Goal: Communication & Community: Answer question/provide support

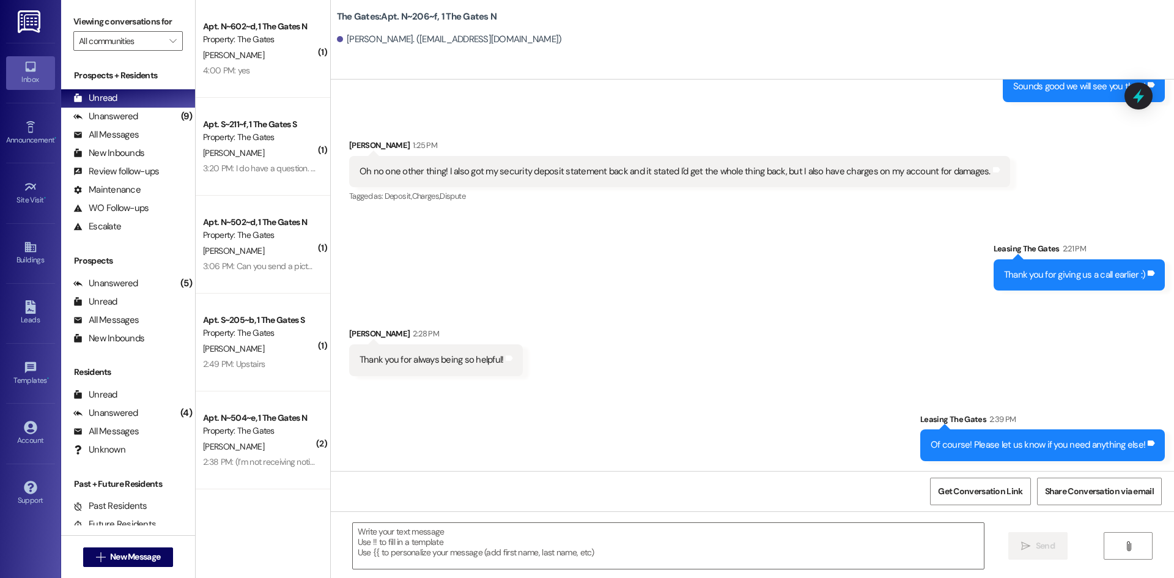
scroll to position [10648, 0]
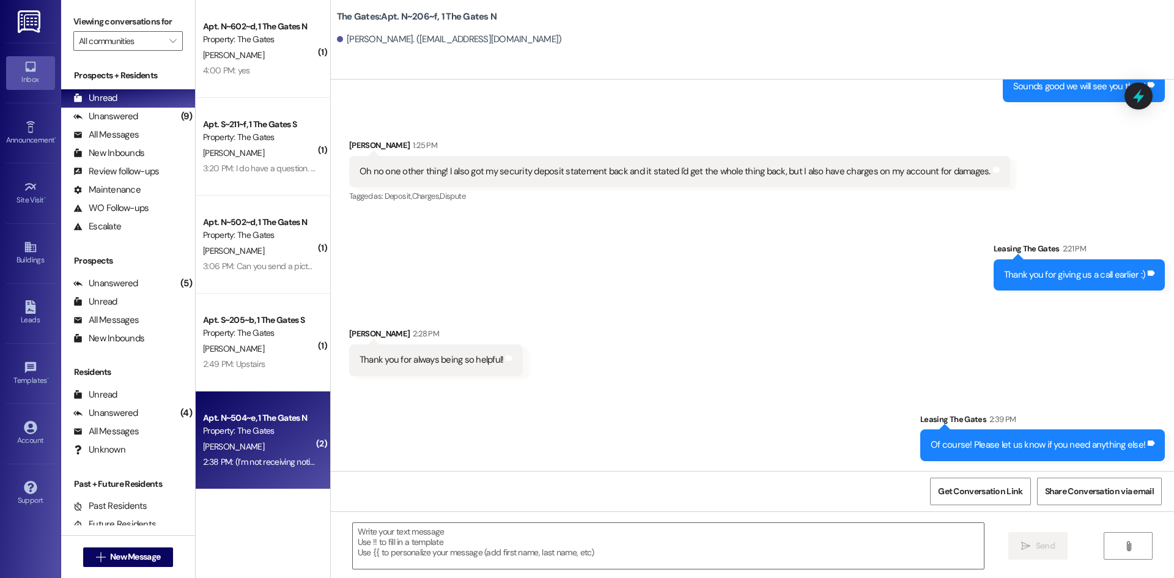
click at [275, 448] on div "[PERSON_NAME]" at bounding box center [260, 446] width 116 height 15
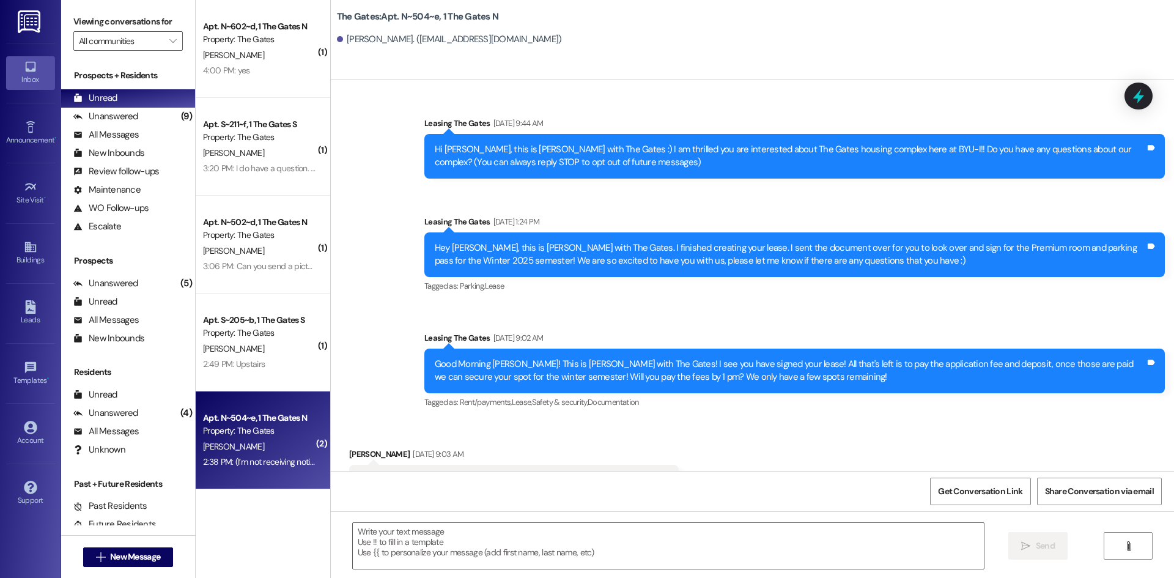
scroll to position [13282, 0]
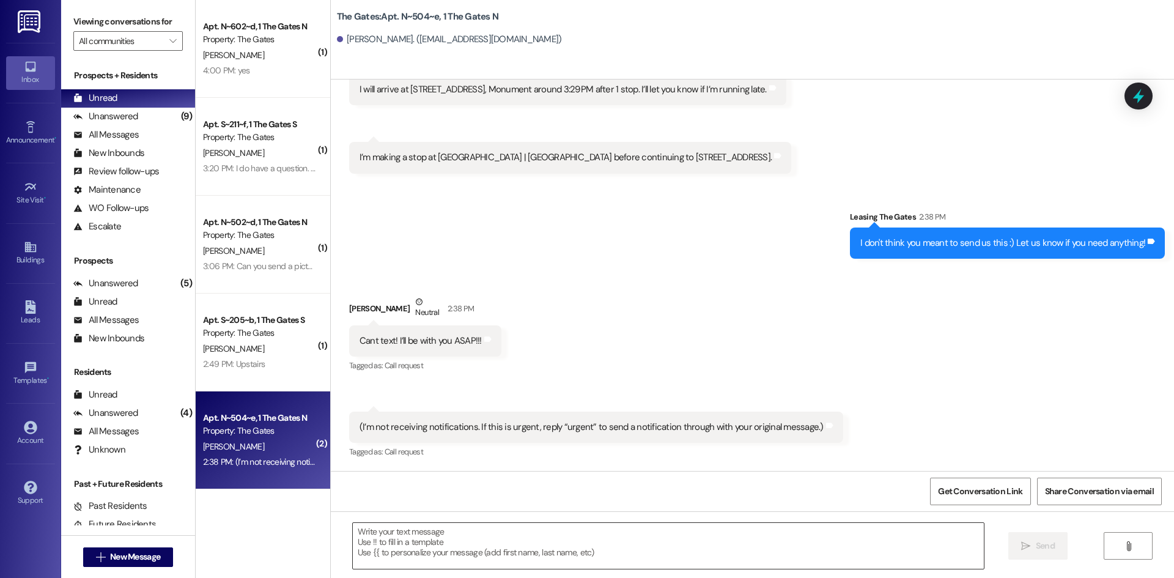
click at [416, 539] on textarea at bounding box center [668, 546] width 631 height 46
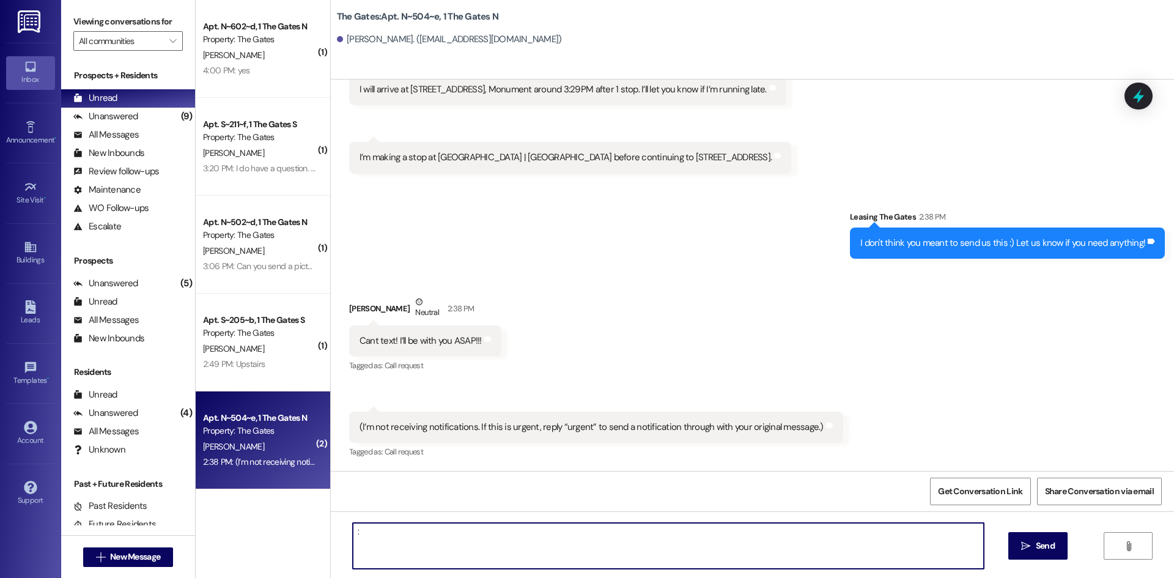
type textarea ":)"
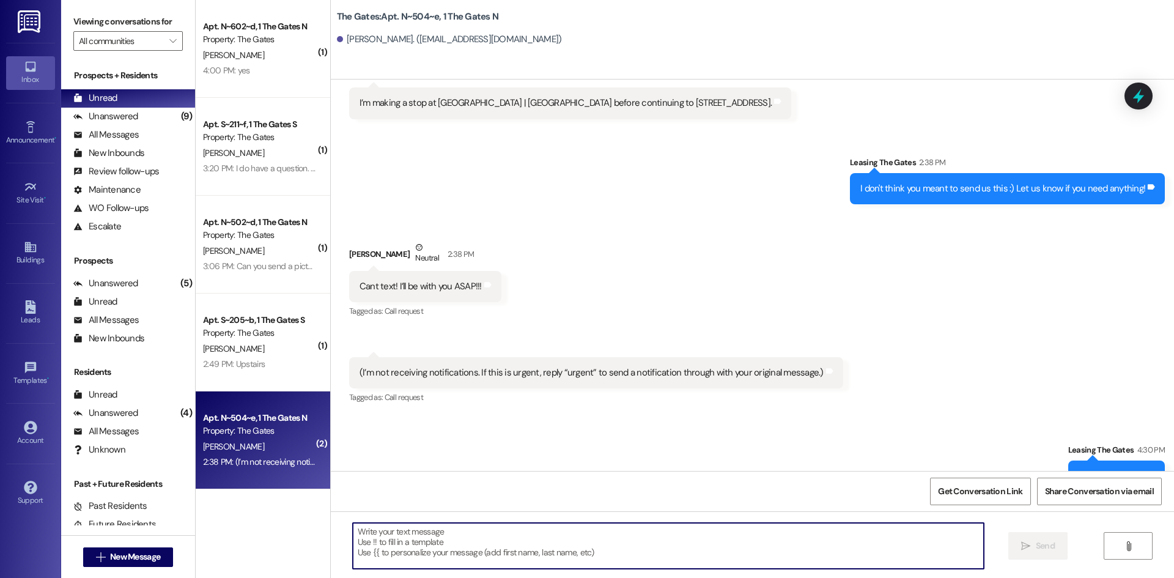
scroll to position [13368, 0]
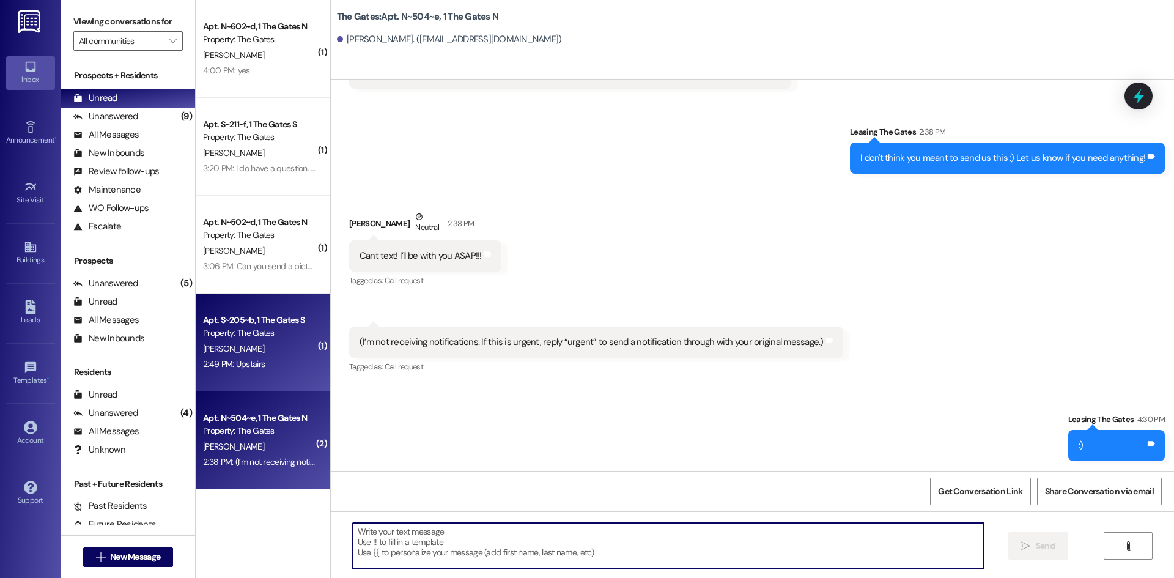
click at [229, 366] on div "2:49 PM: Upstairs 2:49 PM: Upstairs" at bounding box center [234, 363] width 62 height 11
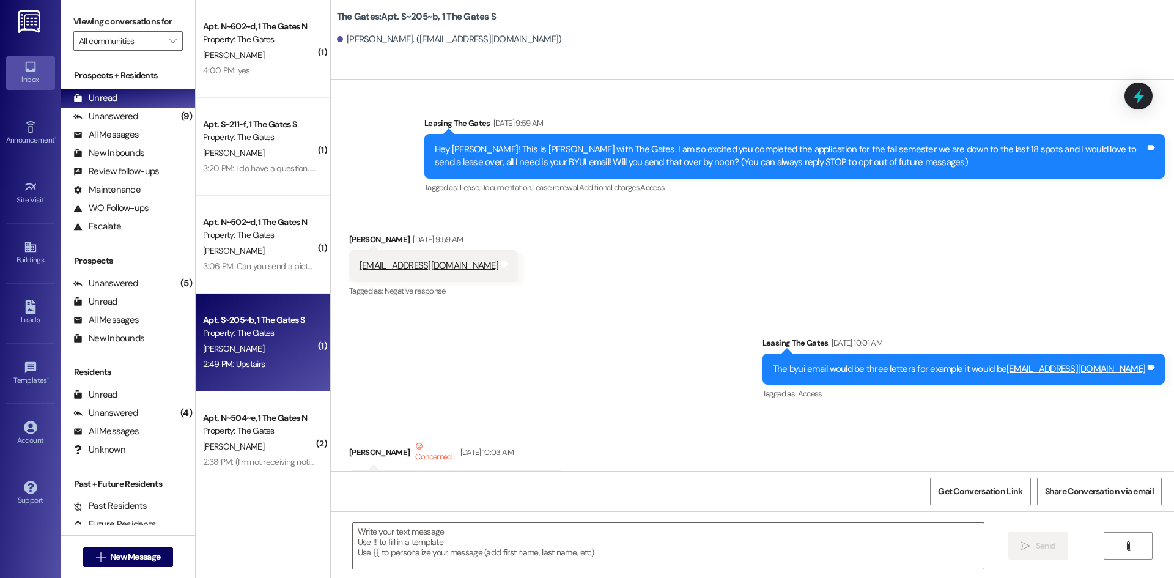
scroll to position [37463, 0]
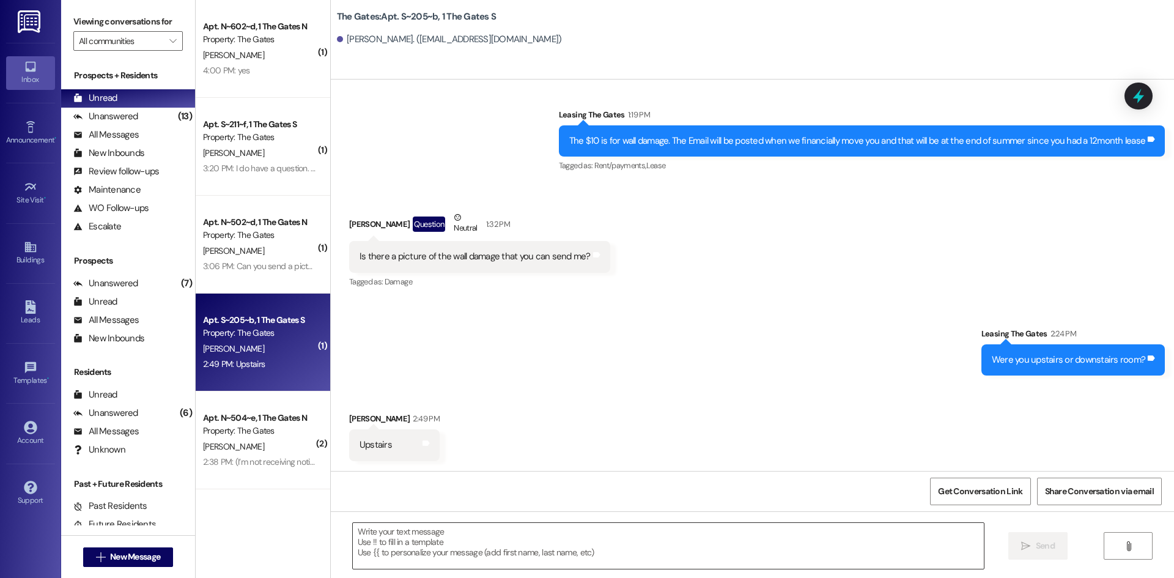
click at [429, 550] on textarea at bounding box center [668, 546] width 631 height 46
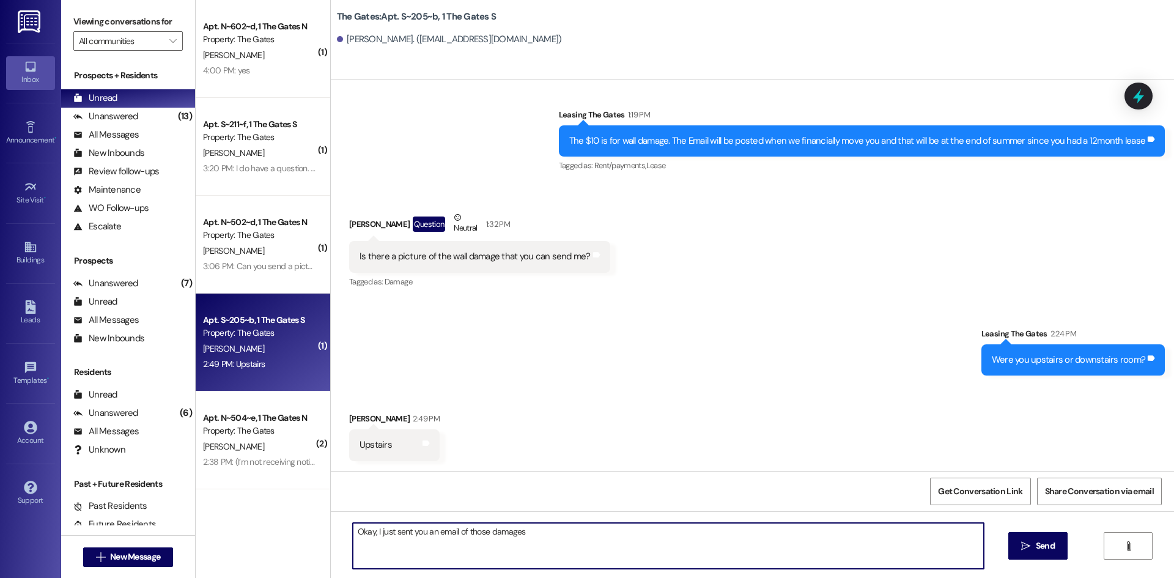
type textarea "Okay, I just sent you an email of those damages!"
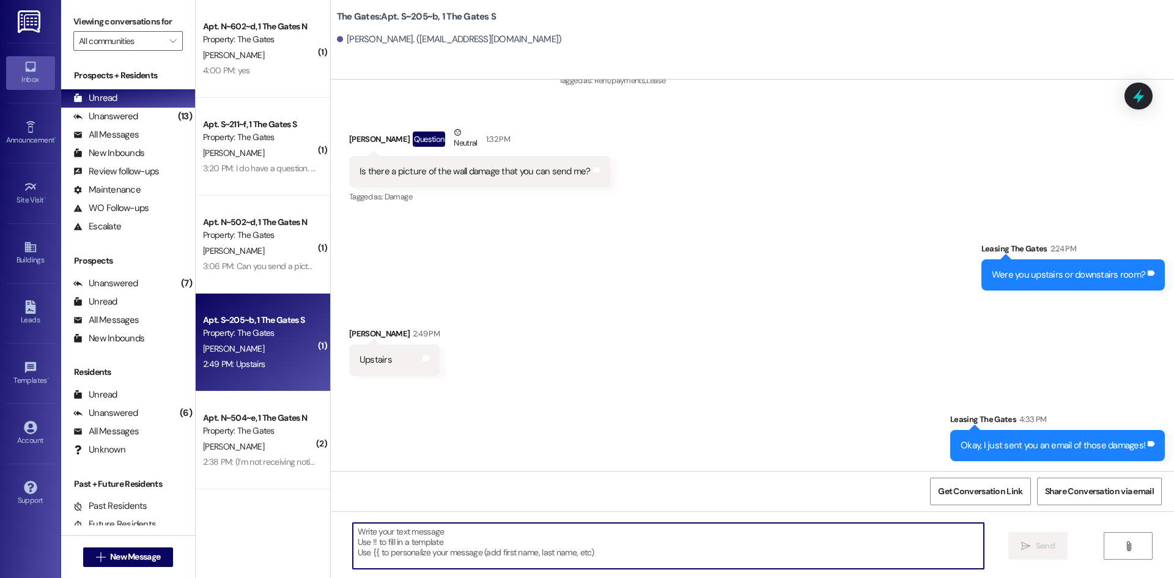
scroll to position [37548, 0]
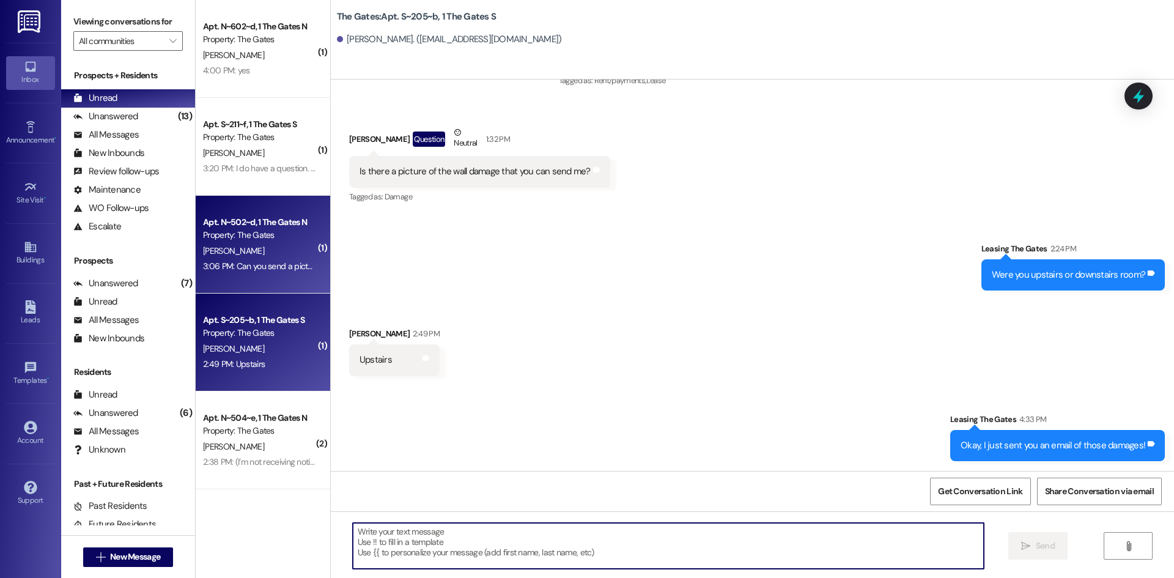
click at [253, 255] on div "[PERSON_NAME]" at bounding box center [260, 250] width 116 height 15
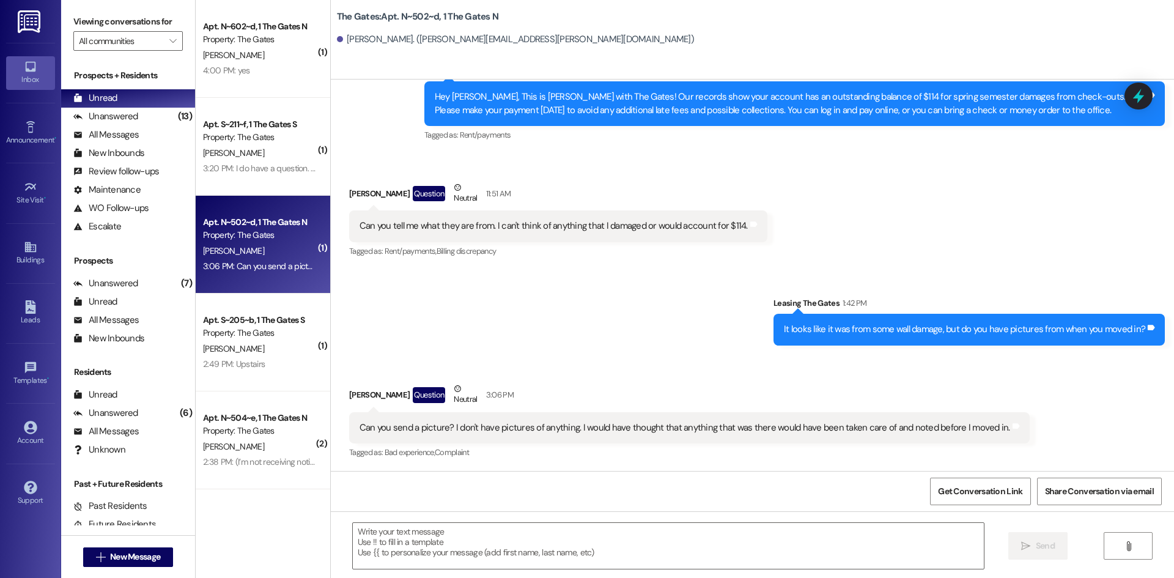
scroll to position [7331, 0]
drag, startPoint x: 503, startPoint y: 43, endPoint x: 399, endPoint y: 40, distance: 104.6
click at [399, 40] on div "[PERSON_NAME]. ([PERSON_NAME][EMAIL_ADDRESS][PERSON_NAME][DOMAIN_NAME])" at bounding box center [515, 39] width 357 height 13
copy div "[PERSON_NAME][EMAIL_ADDRESS][PERSON_NAME][DOMAIN_NAME]"
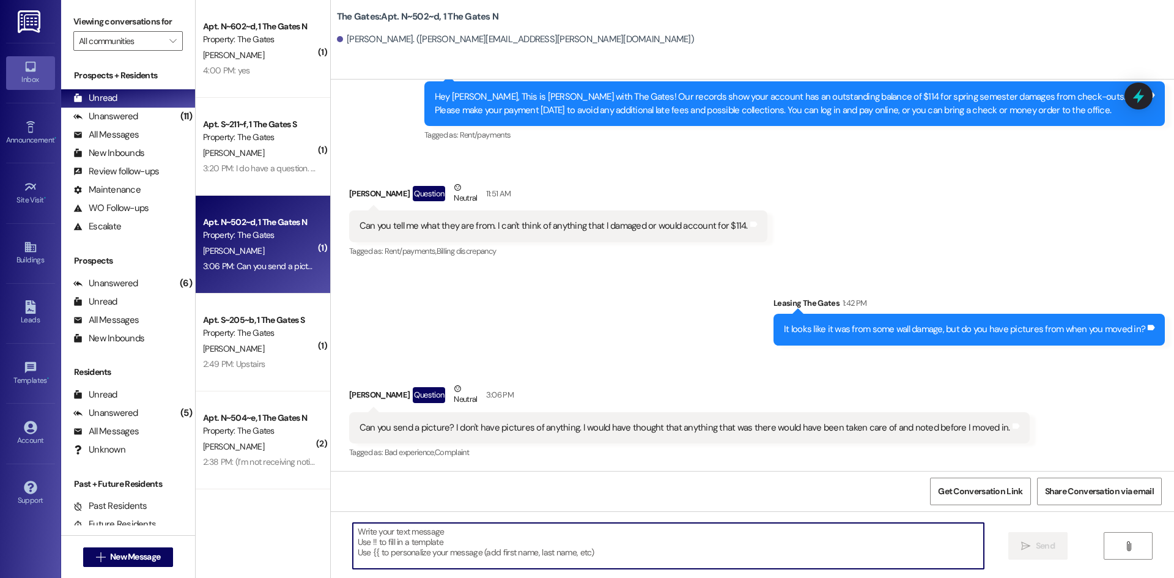
click at [425, 547] on textarea at bounding box center [668, 546] width 631 height 46
type textarea "I will send it to you soon, what email would you like it to be sent to?"
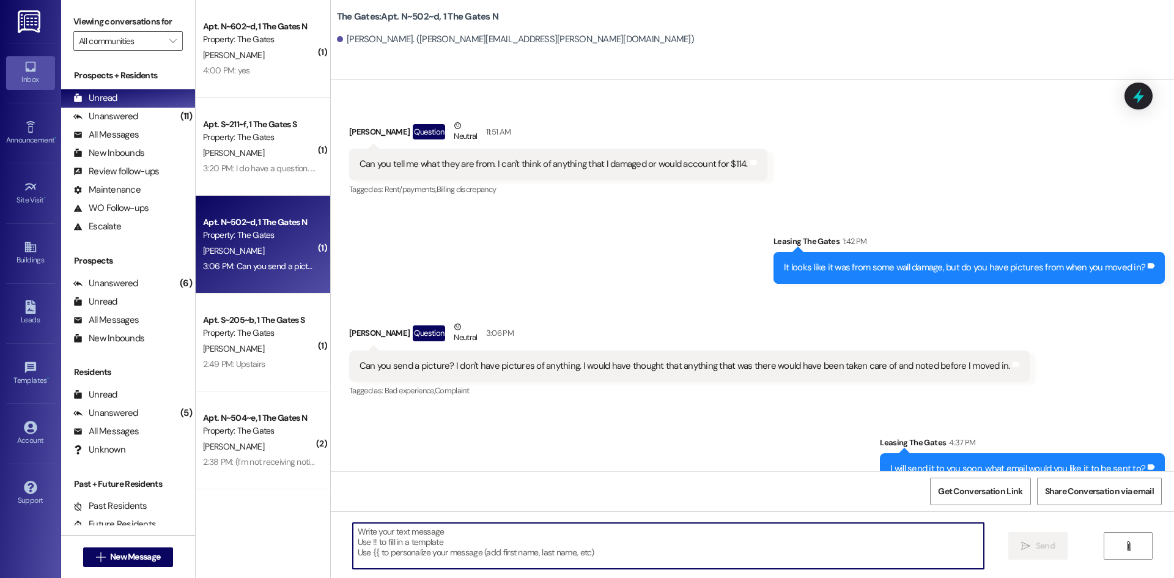
scroll to position [7416, 0]
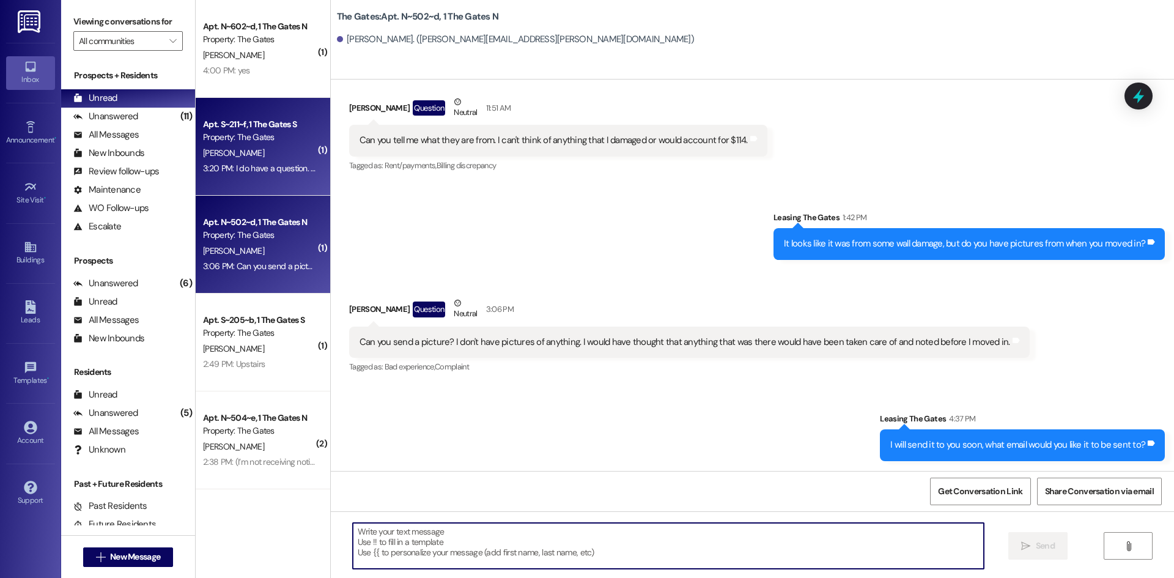
click at [213, 172] on div "3:20 PM: I do have a question. I was credited $500 to my account and I have the…" at bounding box center [531, 168] width 657 height 11
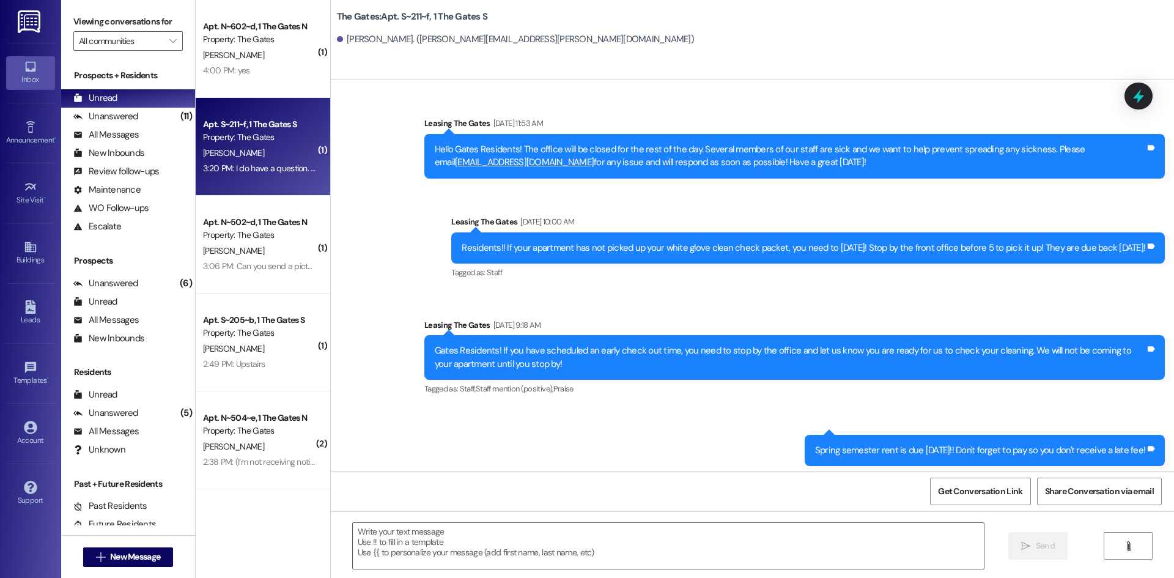
scroll to position [26378, 0]
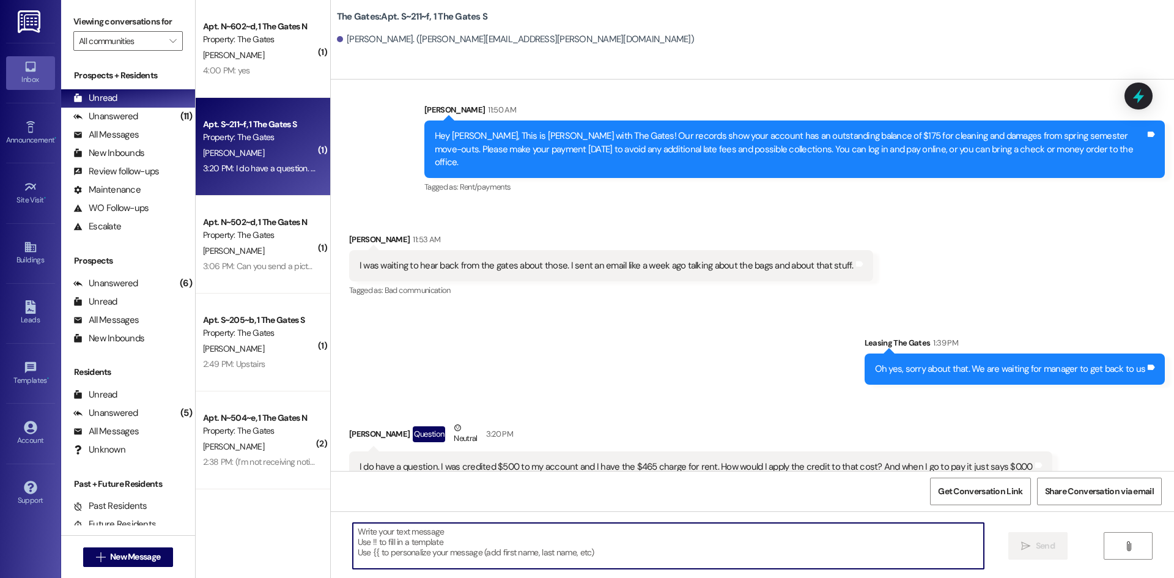
click at [353, 541] on textarea at bounding box center [668, 546] width 631 height 46
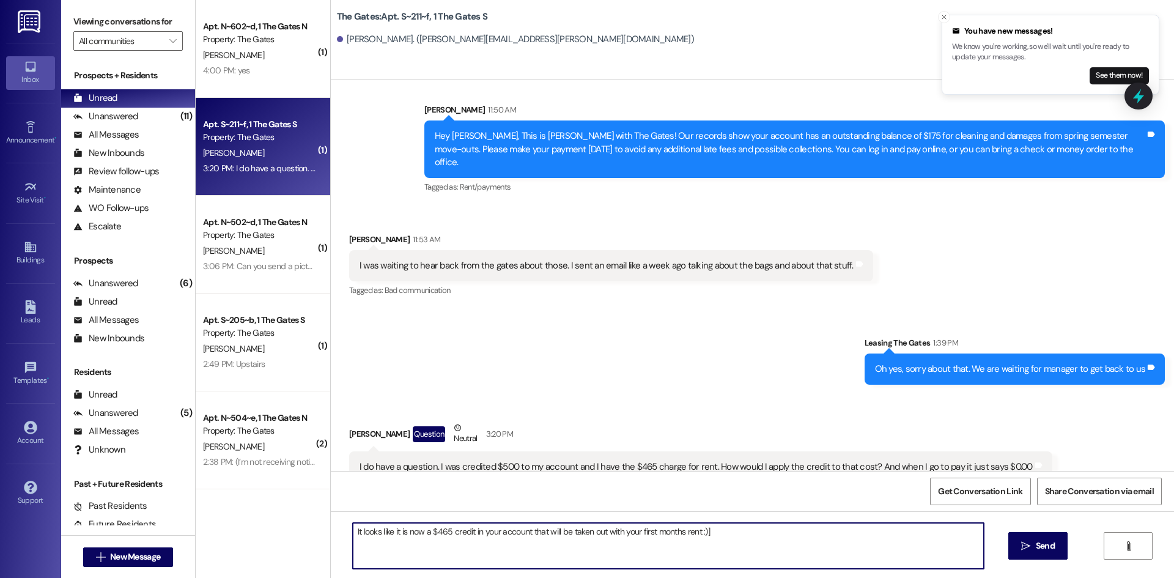
type textarea "It looks like it is now a $465 credit in your account that will be taken out wi…"
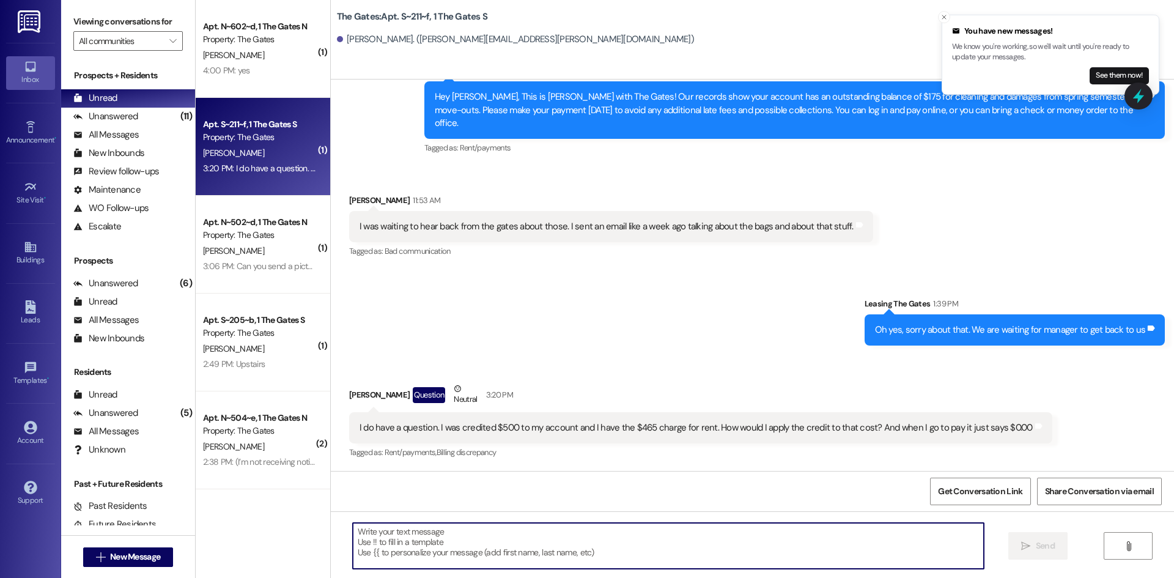
scroll to position [26464, 0]
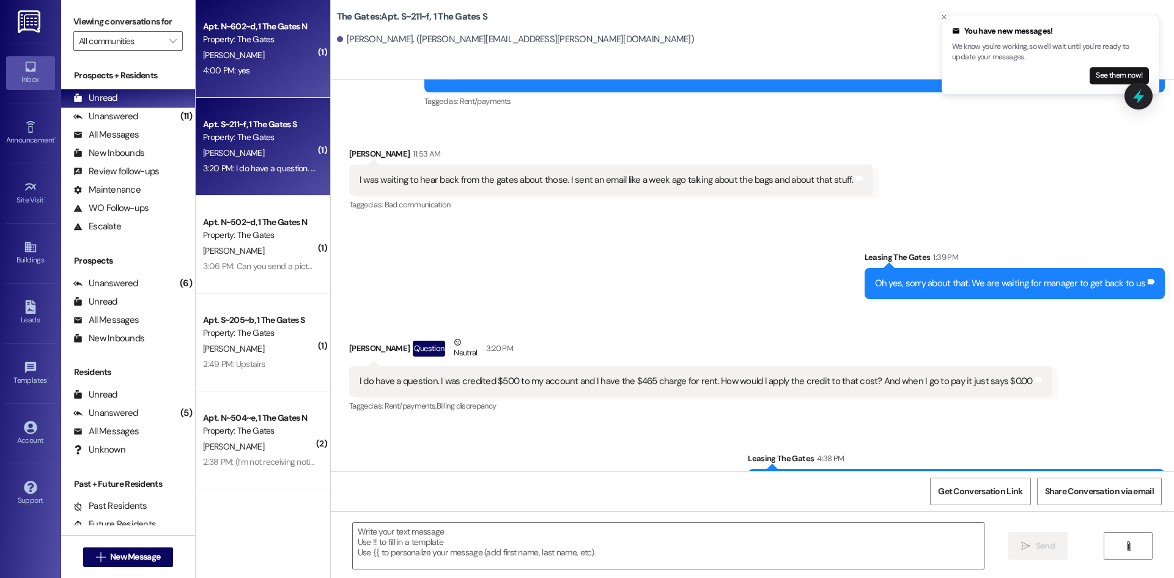
click at [222, 48] on div "[PERSON_NAME]" at bounding box center [260, 55] width 116 height 15
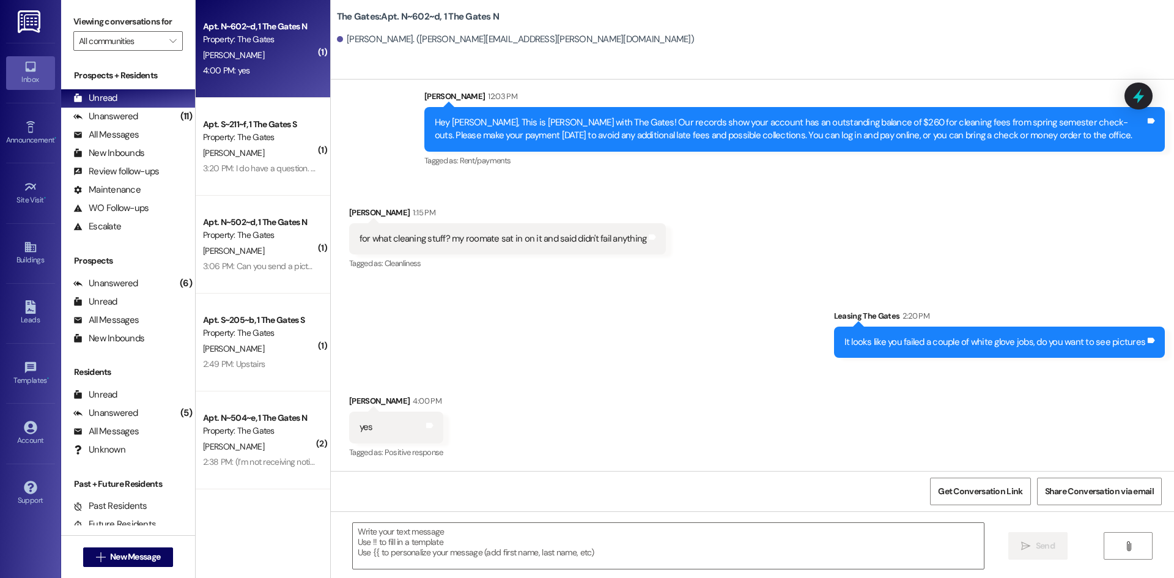
scroll to position [31941, 0]
drag, startPoint x: 522, startPoint y: 37, endPoint x: 408, endPoint y: 44, distance: 114.6
click at [408, 44] on div "[PERSON_NAME]. ([PERSON_NAME][EMAIL_ADDRESS][PERSON_NAME][DOMAIN_NAME])" at bounding box center [515, 39] width 357 height 13
copy div "[PERSON_NAME][EMAIL_ADDRESS][PERSON_NAME][DOMAIN_NAME]"
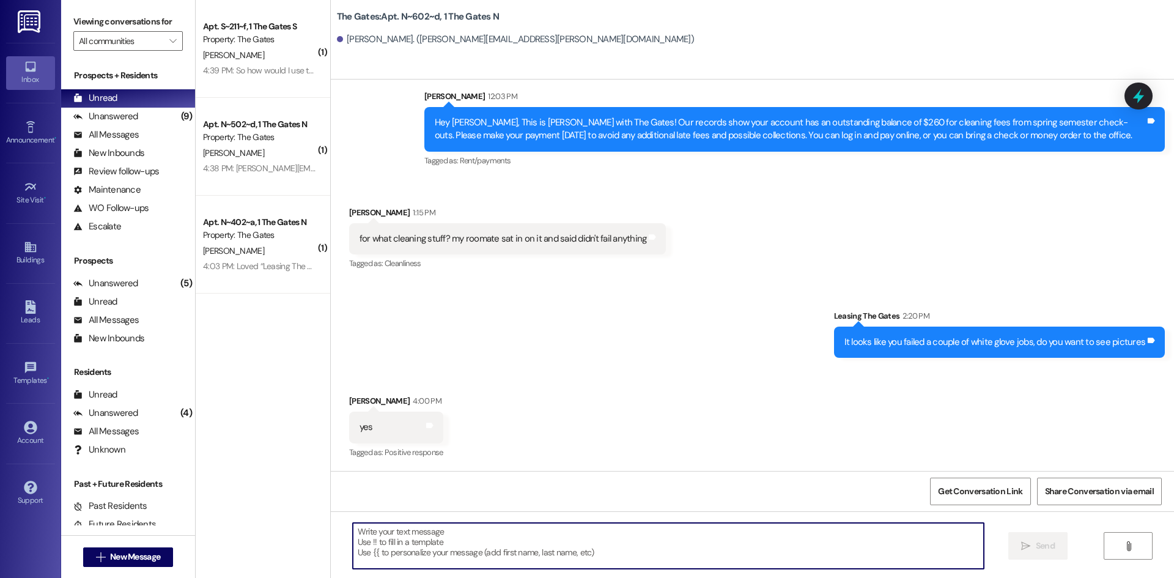
click at [439, 538] on textarea at bounding box center [668, 546] width 631 height 46
type textarea "I am sending the pictures shortly :)"
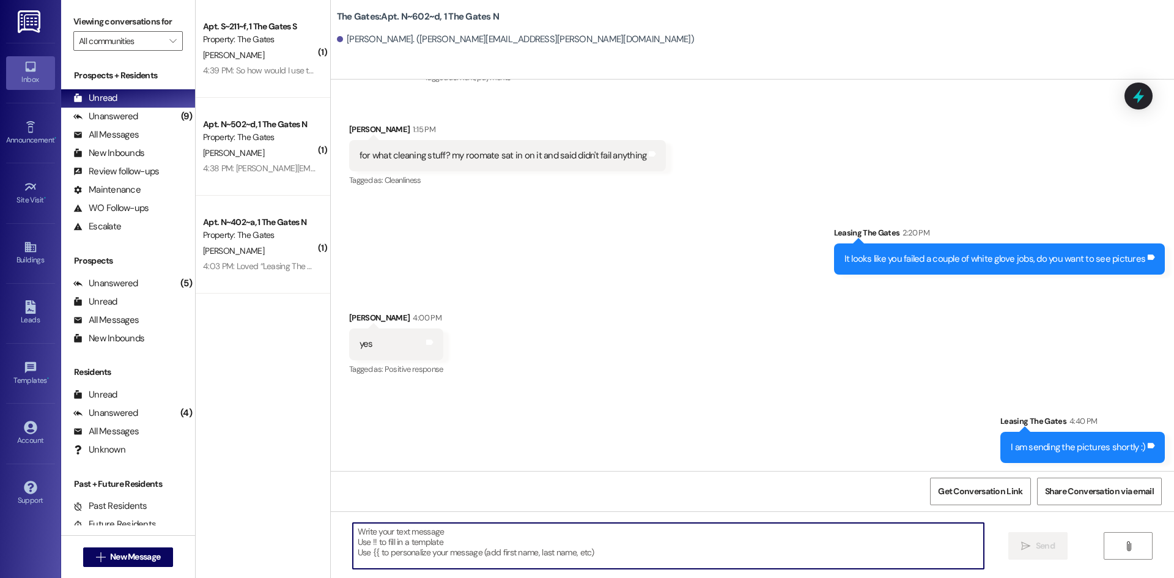
scroll to position [32026, 0]
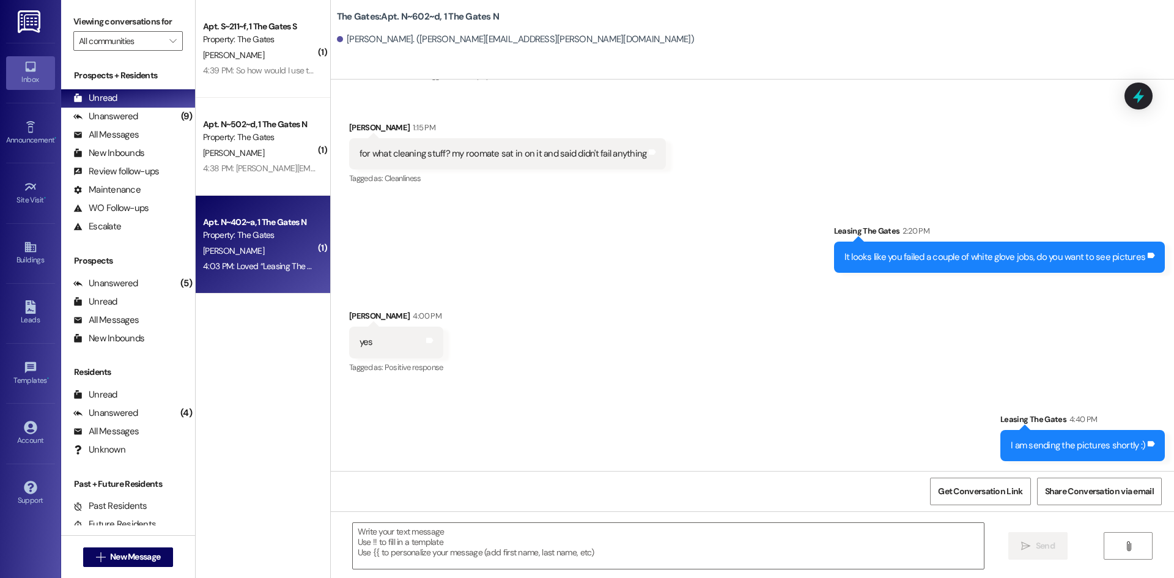
click at [291, 255] on div "[PERSON_NAME]" at bounding box center [260, 250] width 116 height 15
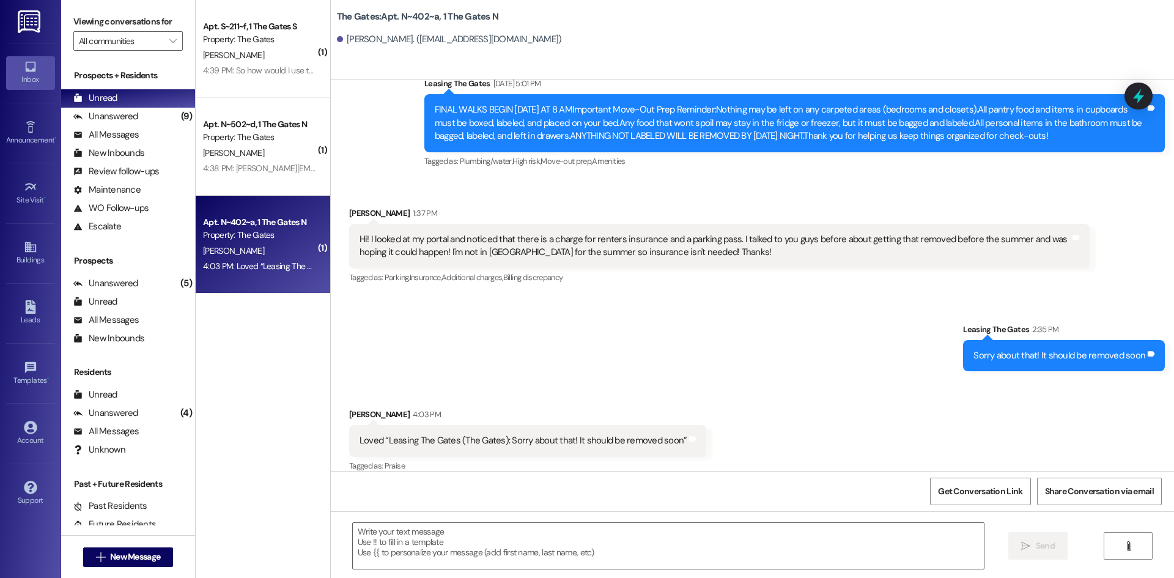
scroll to position [17927, 0]
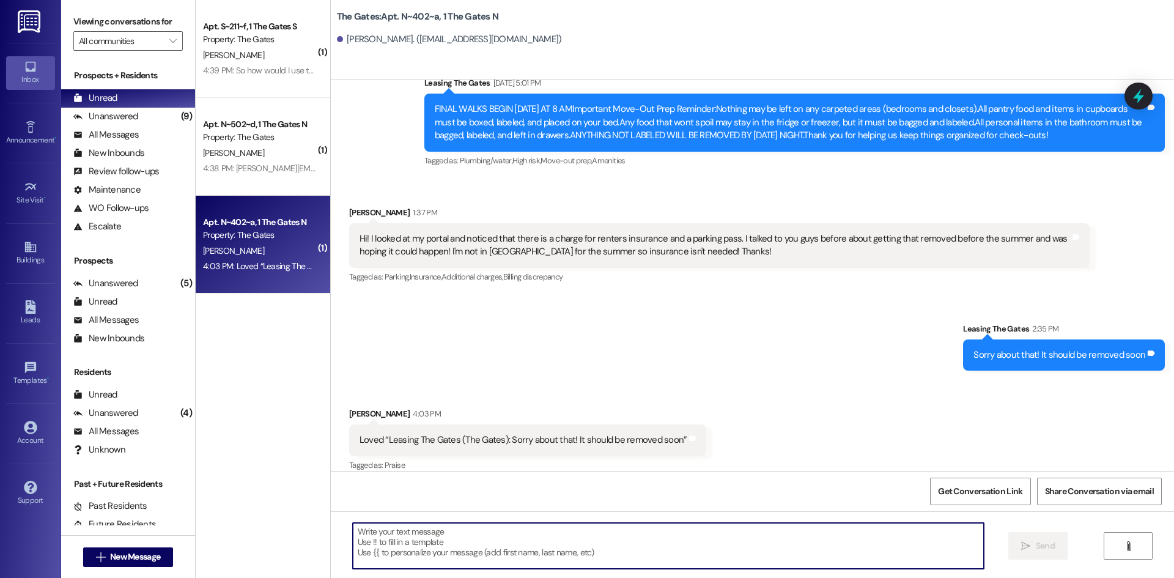
click at [457, 535] on textarea at bounding box center [668, 546] width 631 height 46
type textarea ":))"
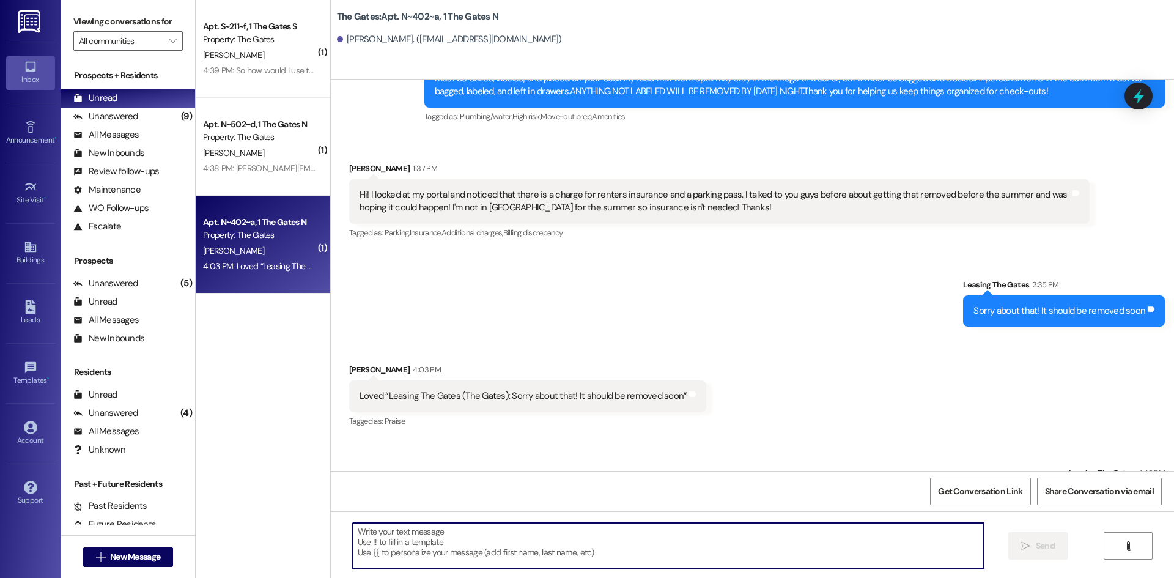
scroll to position [18012, 0]
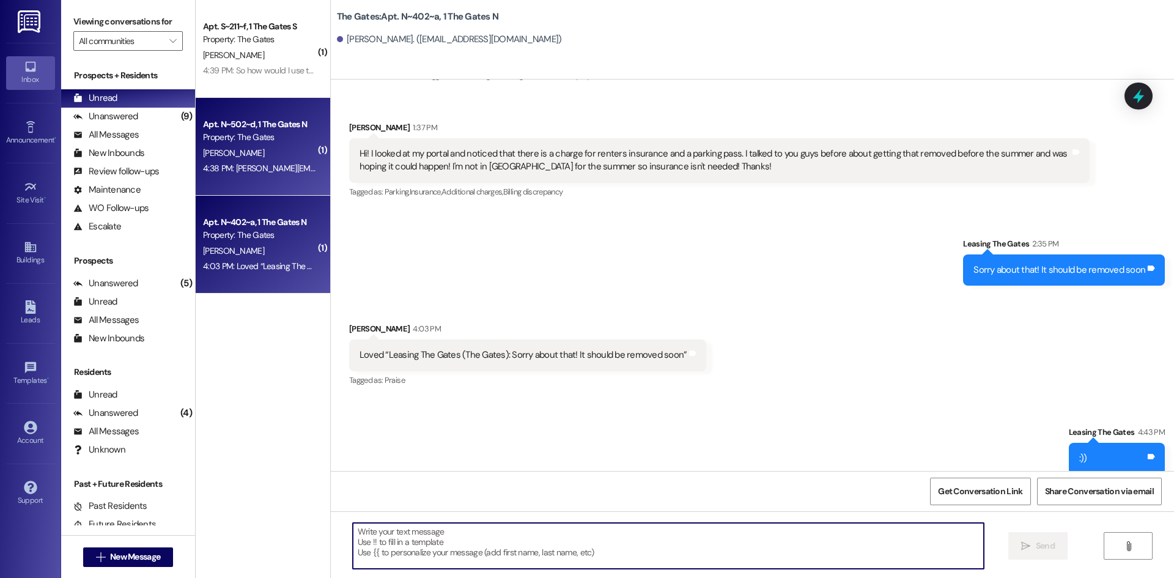
click at [226, 156] on span "[PERSON_NAME]" at bounding box center [233, 152] width 61 height 11
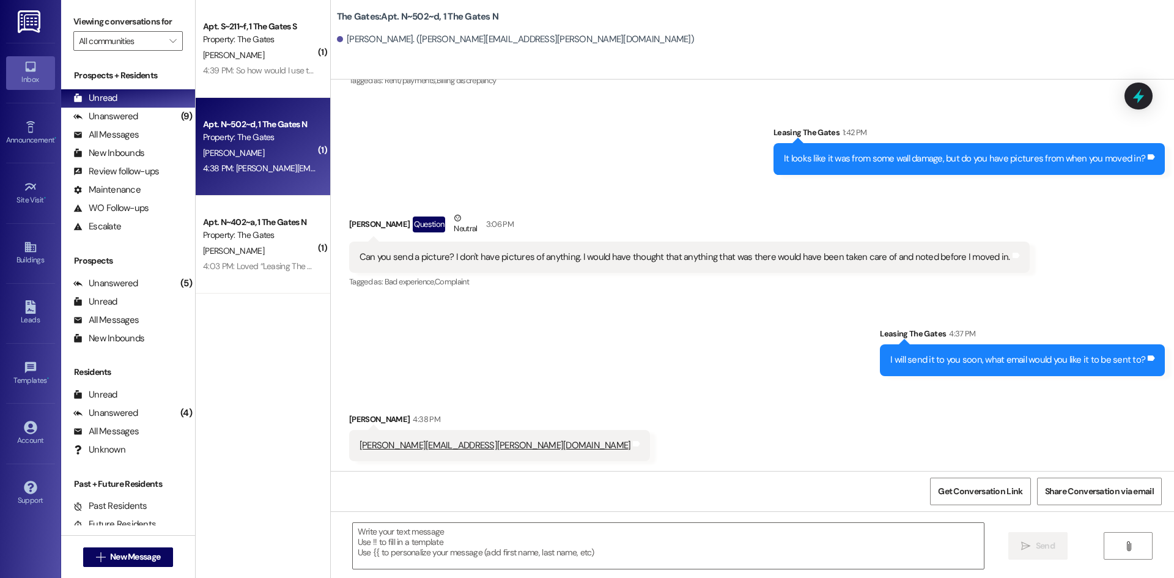
scroll to position [7502, 0]
click at [399, 544] on textarea at bounding box center [668, 546] width 631 height 46
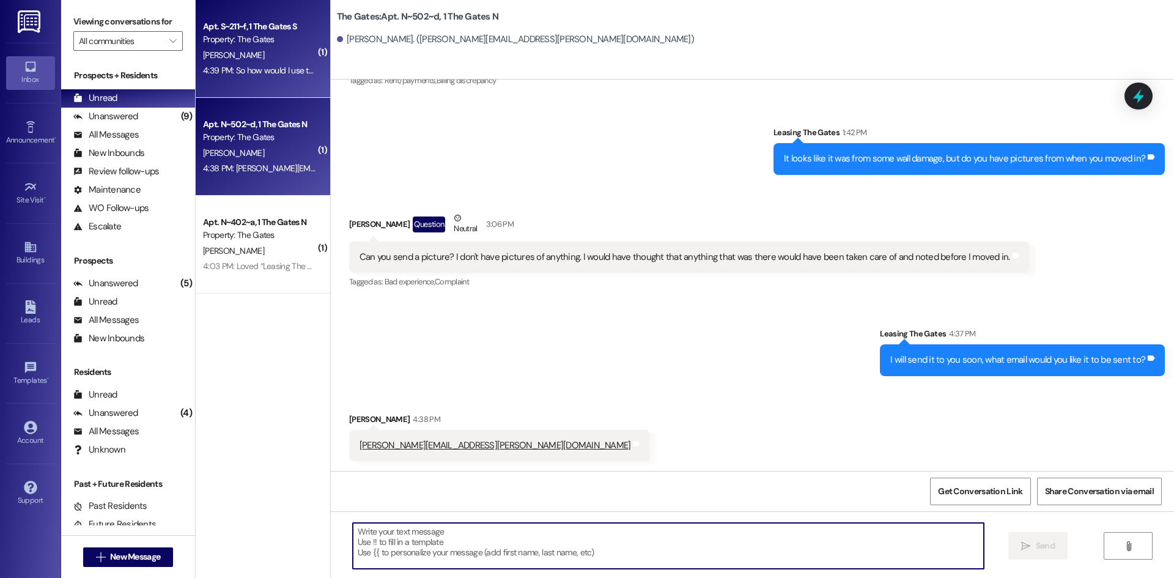
click at [232, 74] on div "4:39 PM: So how would I use the $500 in credit for that or did that go back to …" at bounding box center [347, 70] width 288 height 11
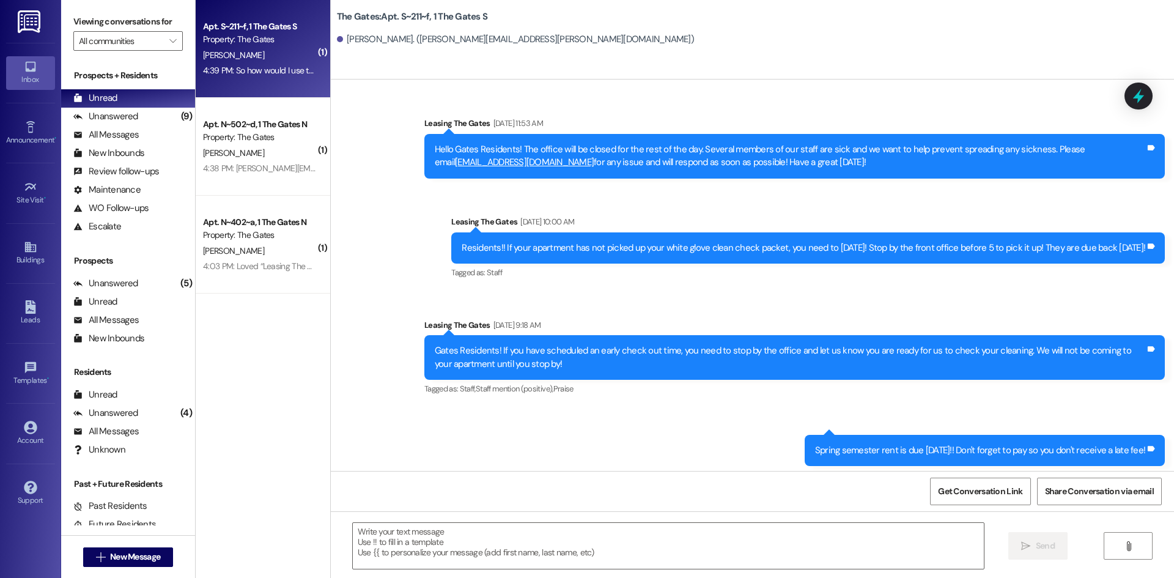
scroll to position [26587, 0]
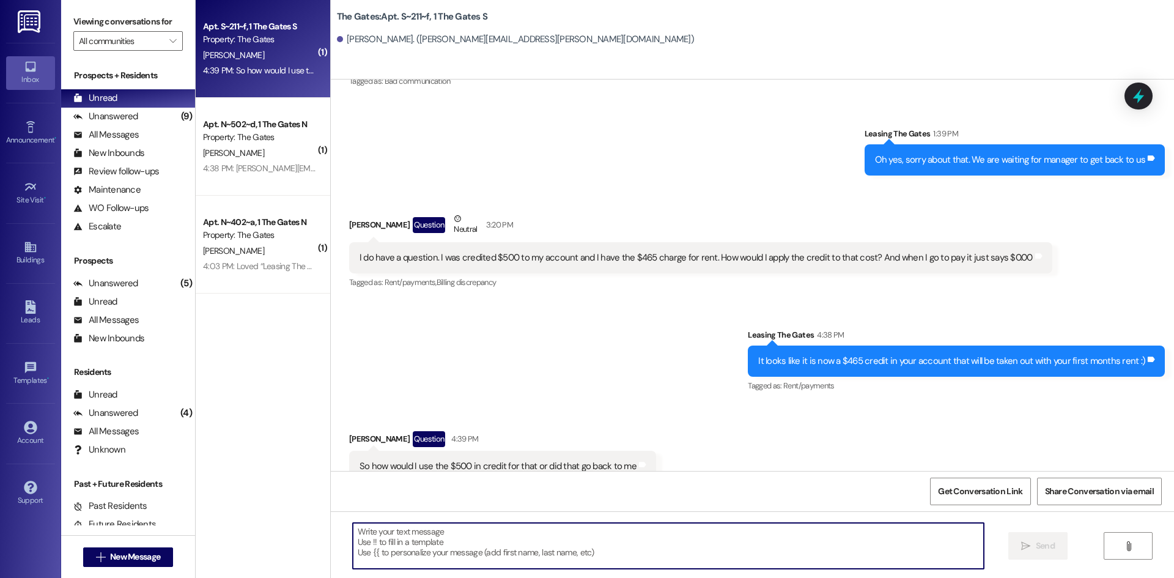
click at [494, 546] on textarea at bounding box center [668, 546] width 631 height 46
type textarea "That went back to you"
